Goal: Navigation & Orientation: Understand site structure

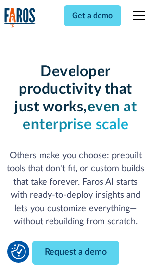
scroll to position [117, 0]
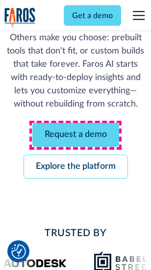
click at [75, 135] on link "Request a demo" at bounding box center [75, 135] width 87 height 24
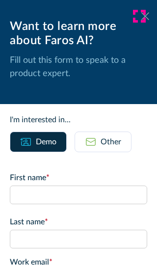
click at [141, 16] on icon at bounding box center [145, 15] width 8 height 7
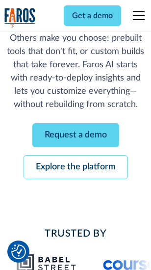
scroll to position [149, 0]
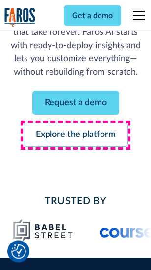
click at [75, 135] on link "Explore the platform" at bounding box center [76, 135] width 104 height 24
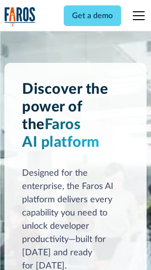
scroll to position [7468, 0]
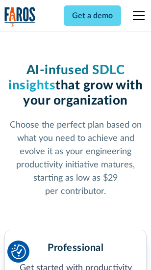
scroll to position [1554, 0]
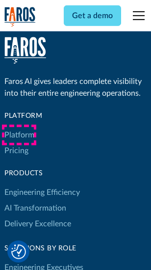
click at [19, 135] on link "Platform" at bounding box center [19, 135] width 30 height 16
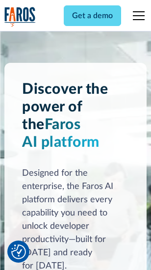
scroll to position [7783, 0]
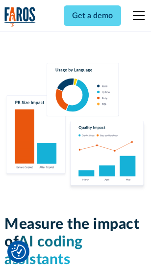
scroll to position [6121, 0]
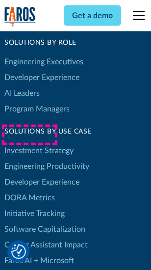
click at [29, 190] on link "DORA Metrics" at bounding box center [29, 198] width 50 height 16
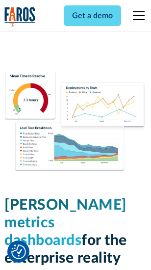
scroll to position [4341, 0]
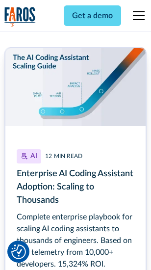
scroll to position [4466, 0]
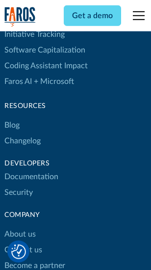
click at [23, 135] on link "Changelog" at bounding box center [22, 141] width 36 height 16
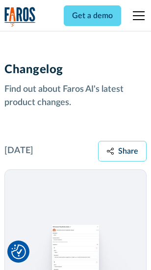
scroll to position [12022, 0]
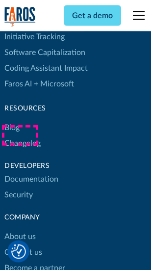
click at [20, 229] on link "About us" at bounding box center [19, 237] width 31 height 16
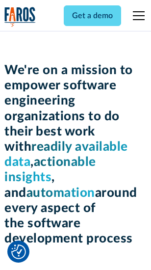
scroll to position [3391, 0]
